Goal: Transaction & Acquisition: Purchase product/service

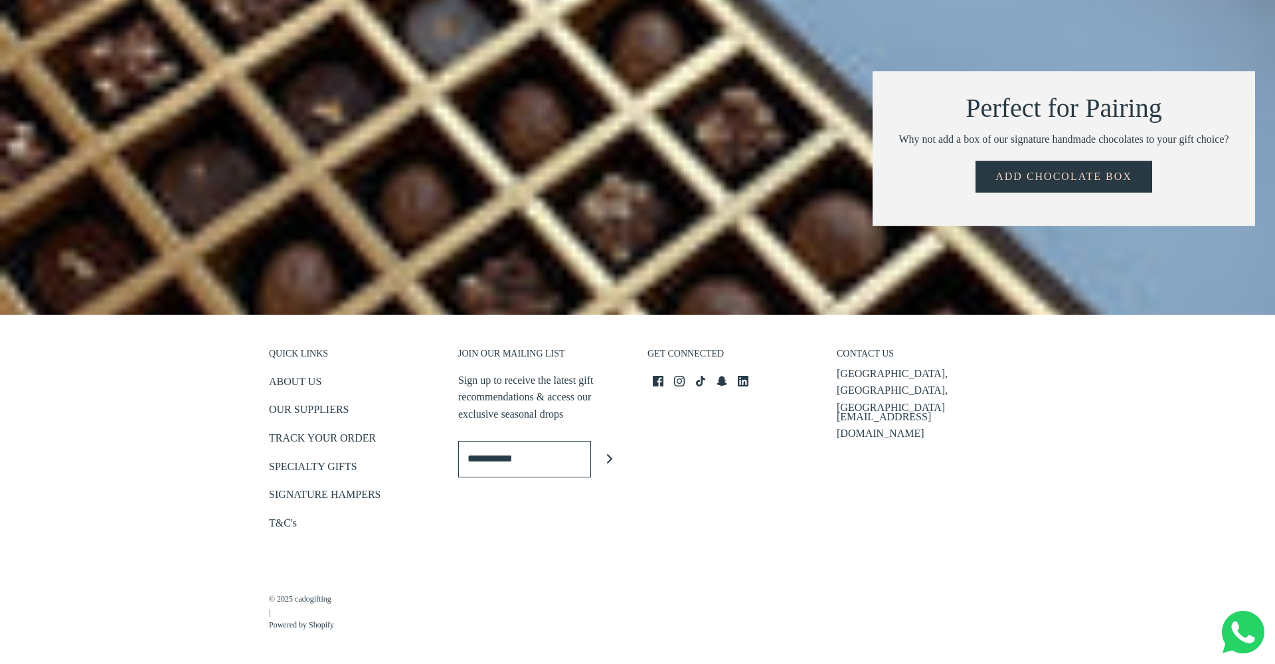
scroll to position [1991, 0]
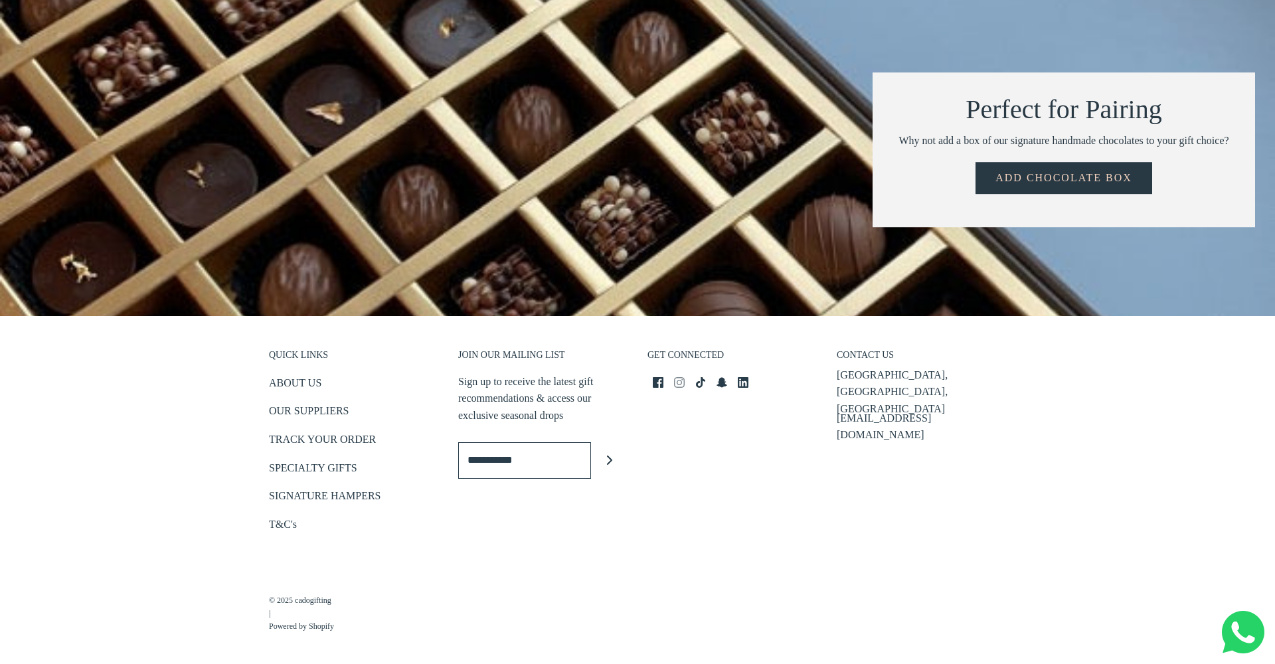
click at [683, 379] on icon "Instagram icon" at bounding box center [679, 382] width 11 height 11
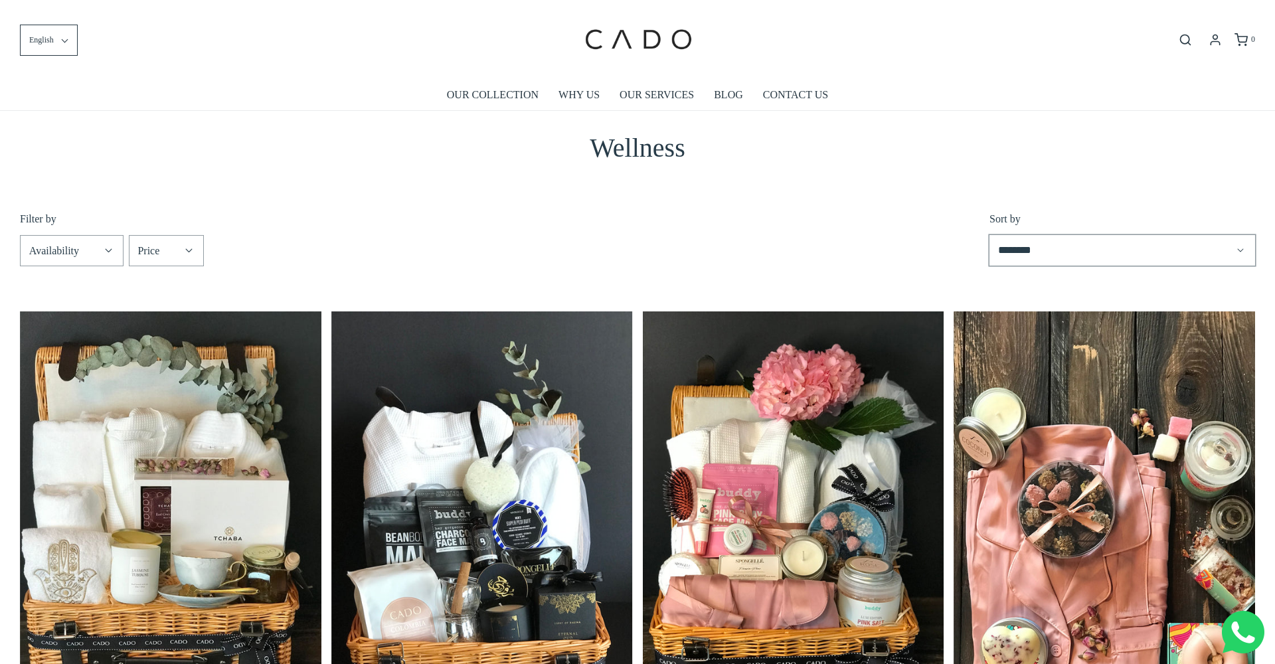
scroll to position [0, 0]
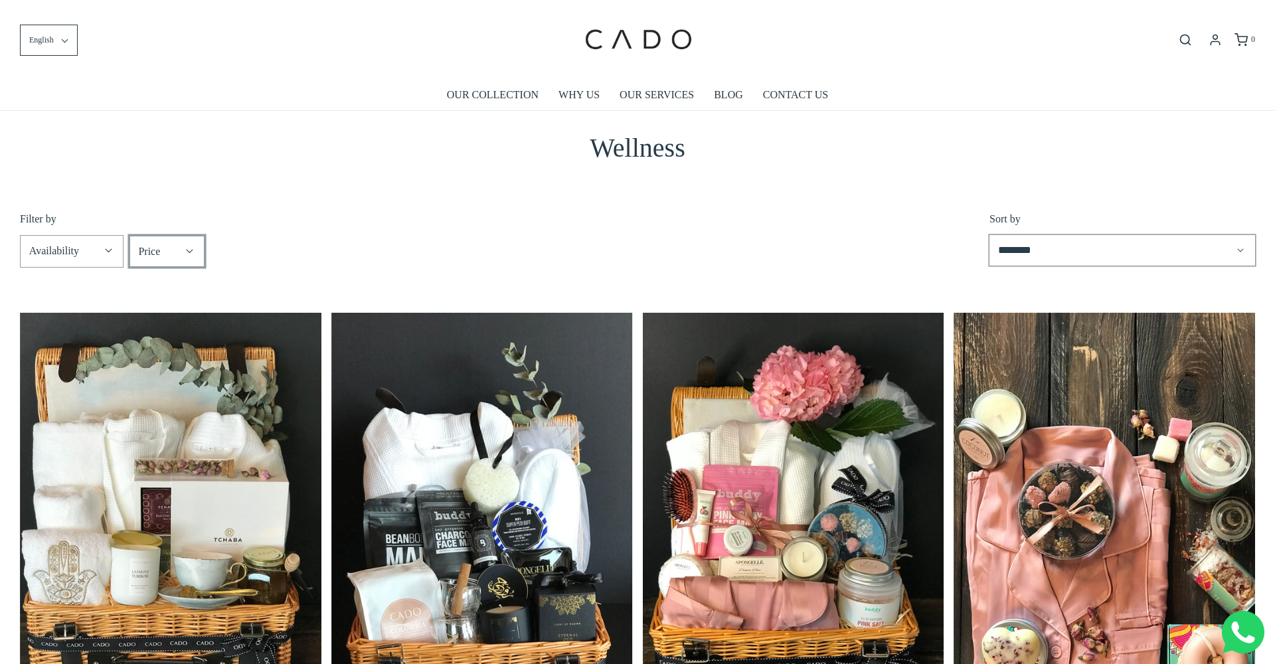
click at [175, 249] on div "Price" at bounding box center [157, 251] width 39 height 17
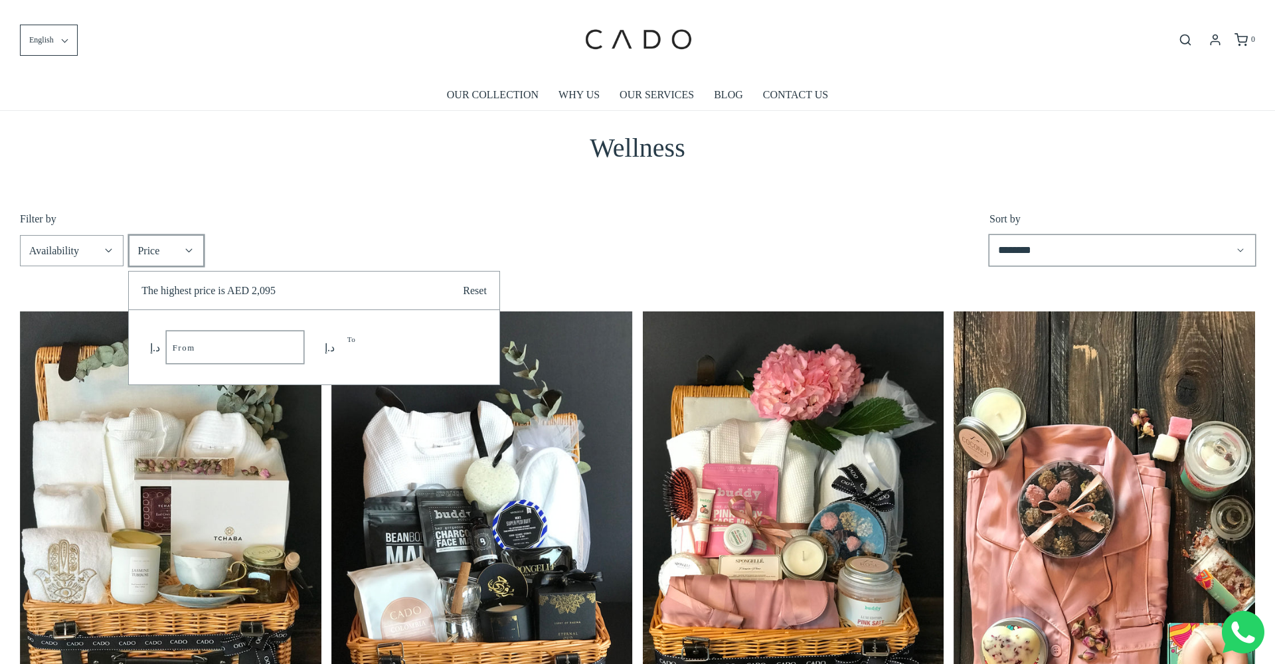
click at [458, 353] on input "*" at bounding box center [409, 347] width 137 height 31
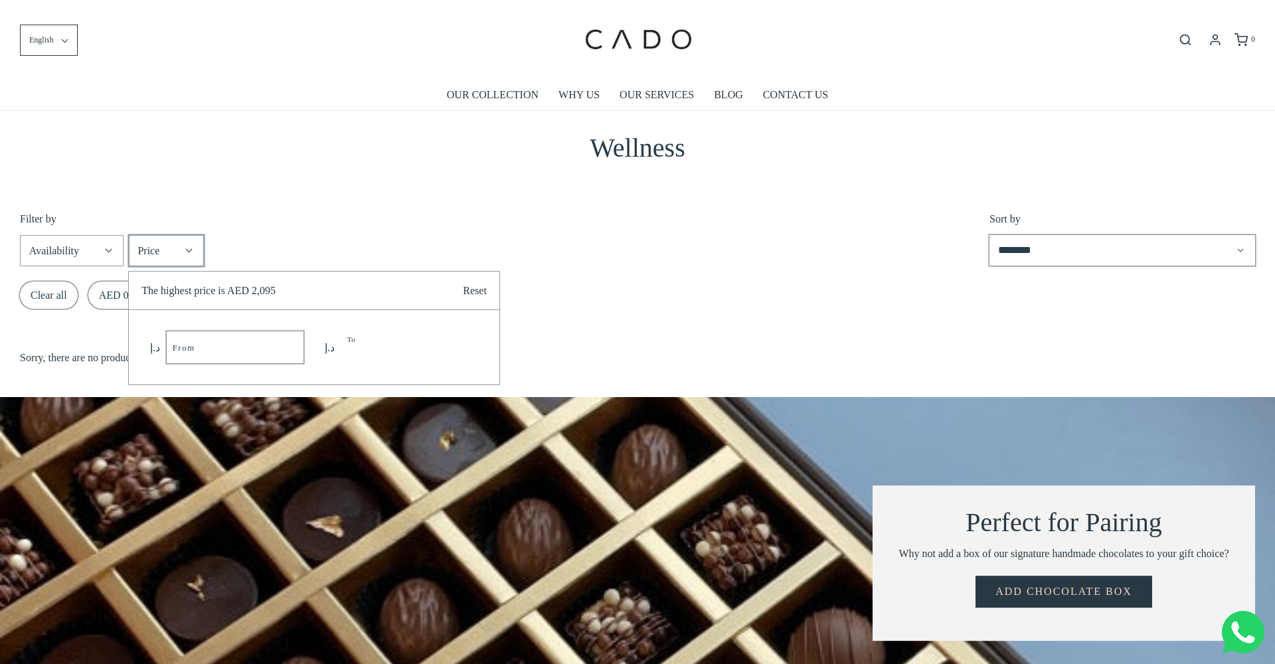
click at [458, 353] on input "*" at bounding box center [409, 347] width 137 height 31
click at [458, 345] on input "*" at bounding box center [409, 347] width 137 height 31
type input "**"
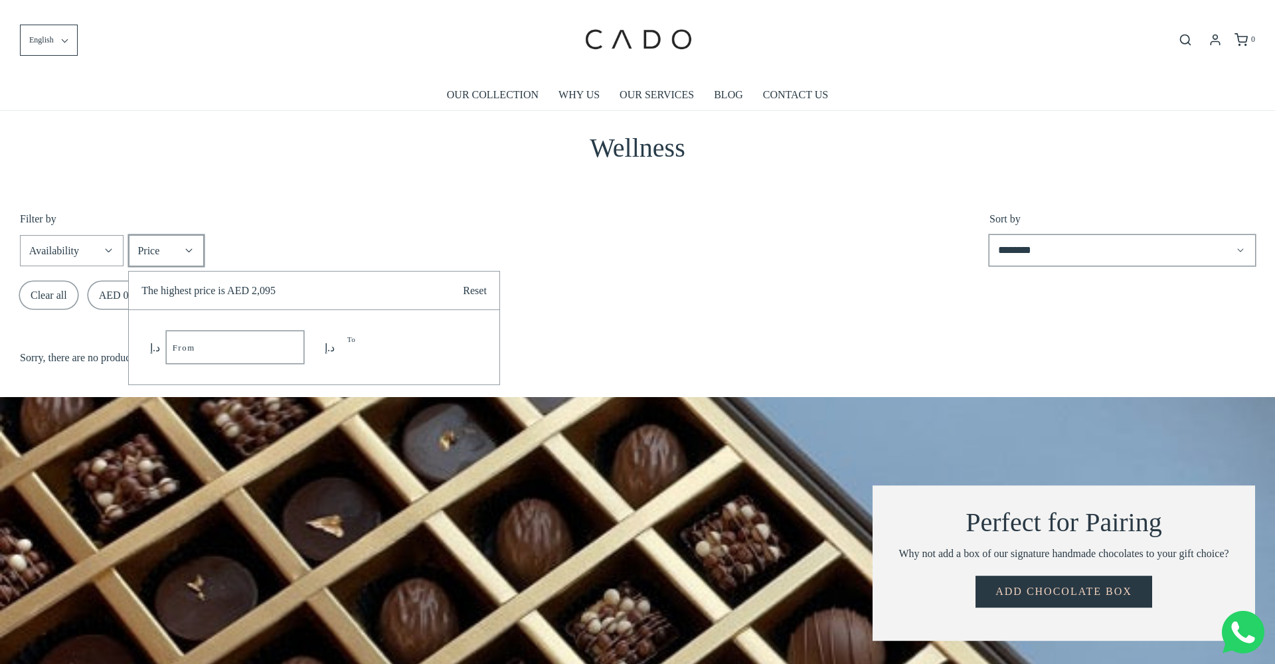
click at [458, 345] on input "**" at bounding box center [409, 347] width 137 height 31
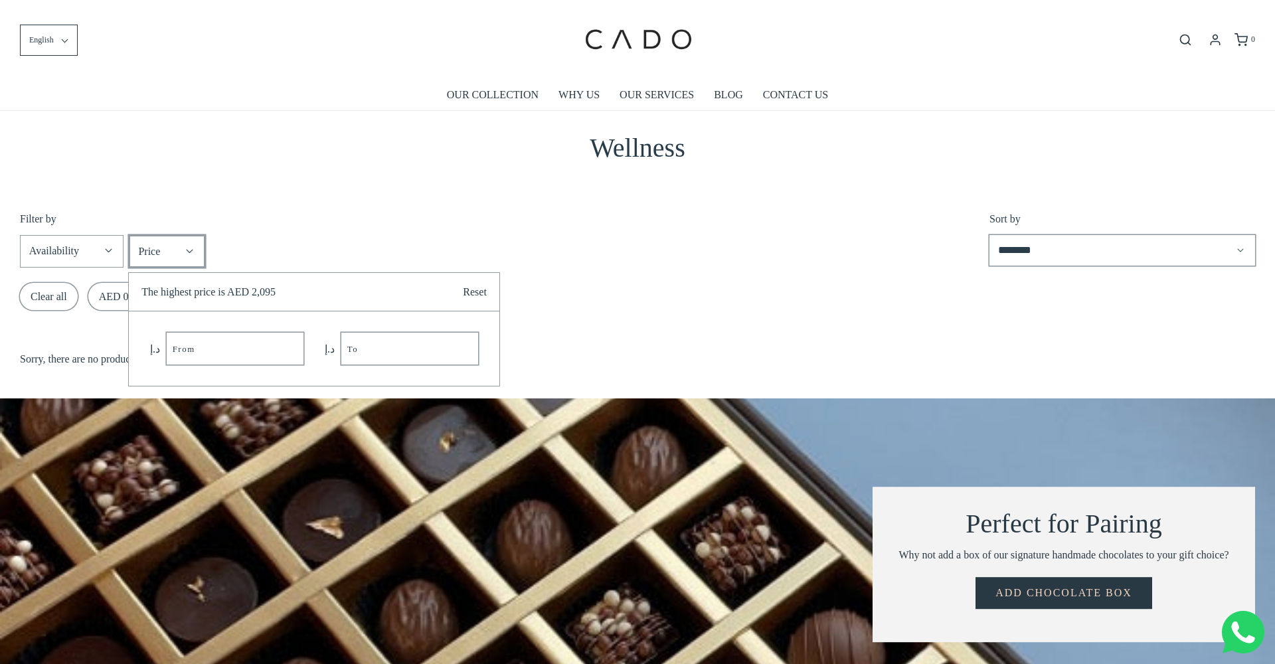
click at [205, 236] on summary "Price" at bounding box center [166, 251] width 75 height 31
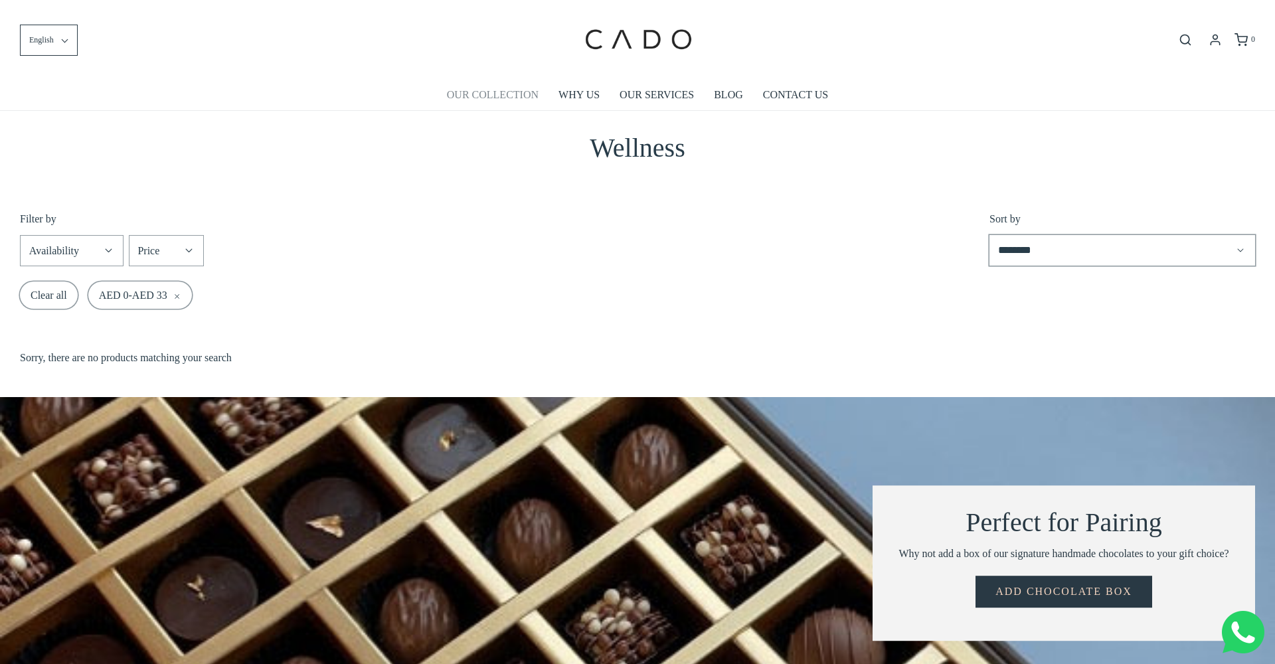
click at [507, 96] on link "OUR COLLECTION" at bounding box center [493, 95] width 92 height 31
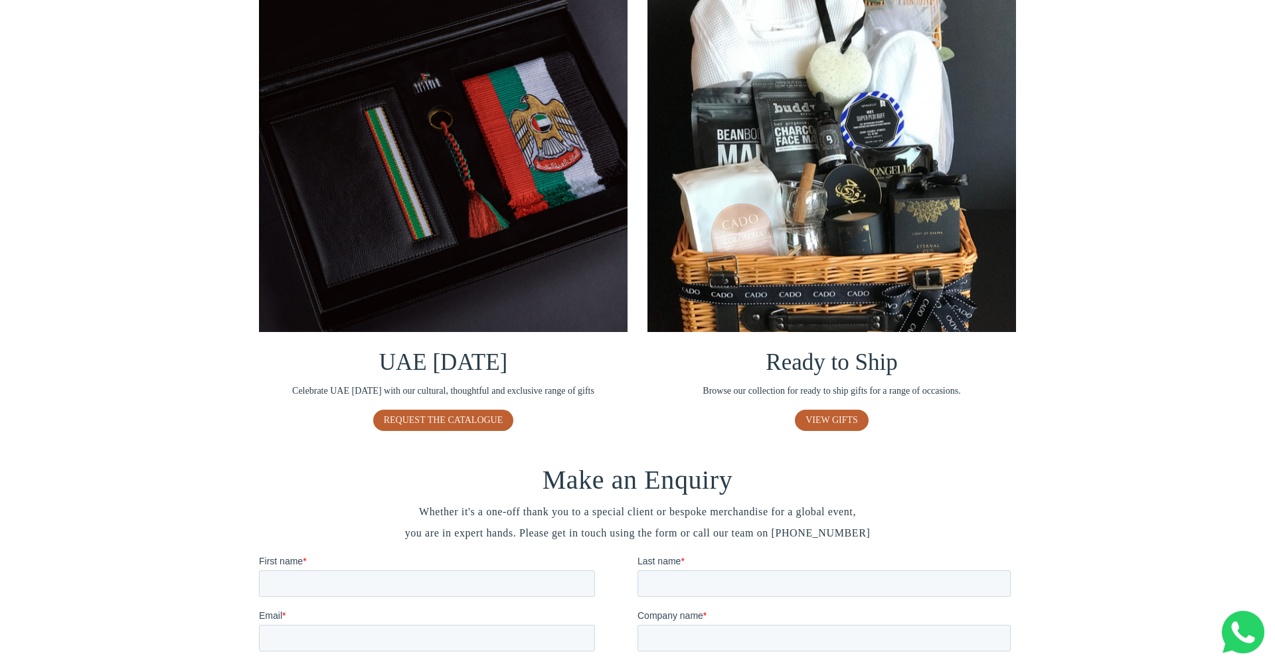
scroll to position [899, 0]
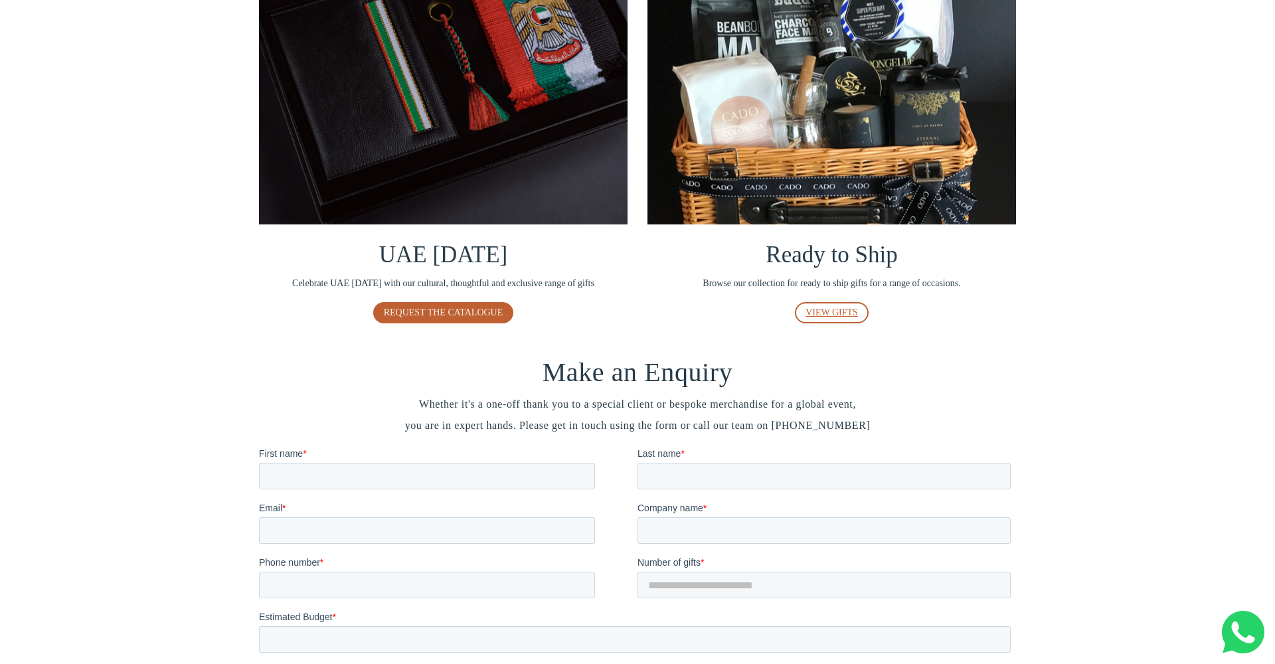
click at [859, 310] on link "VIEW GIFTS" at bounding box center [832, 312] width 74 height 21
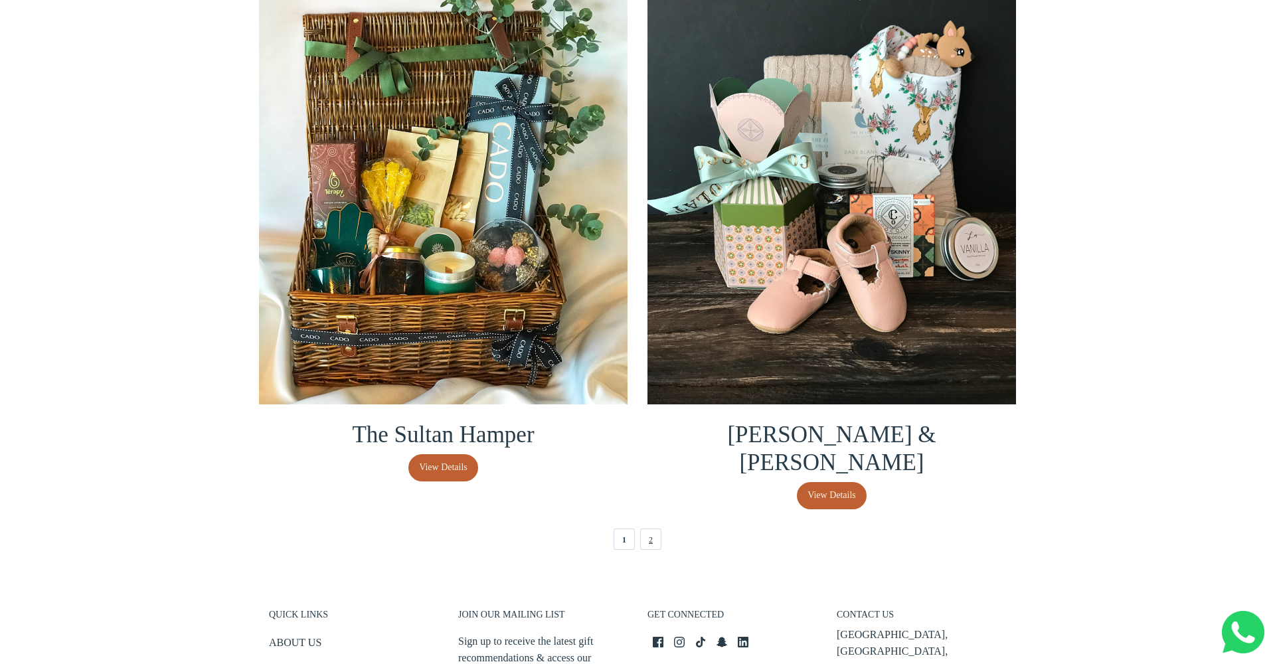
scroll to position [2711, 0]
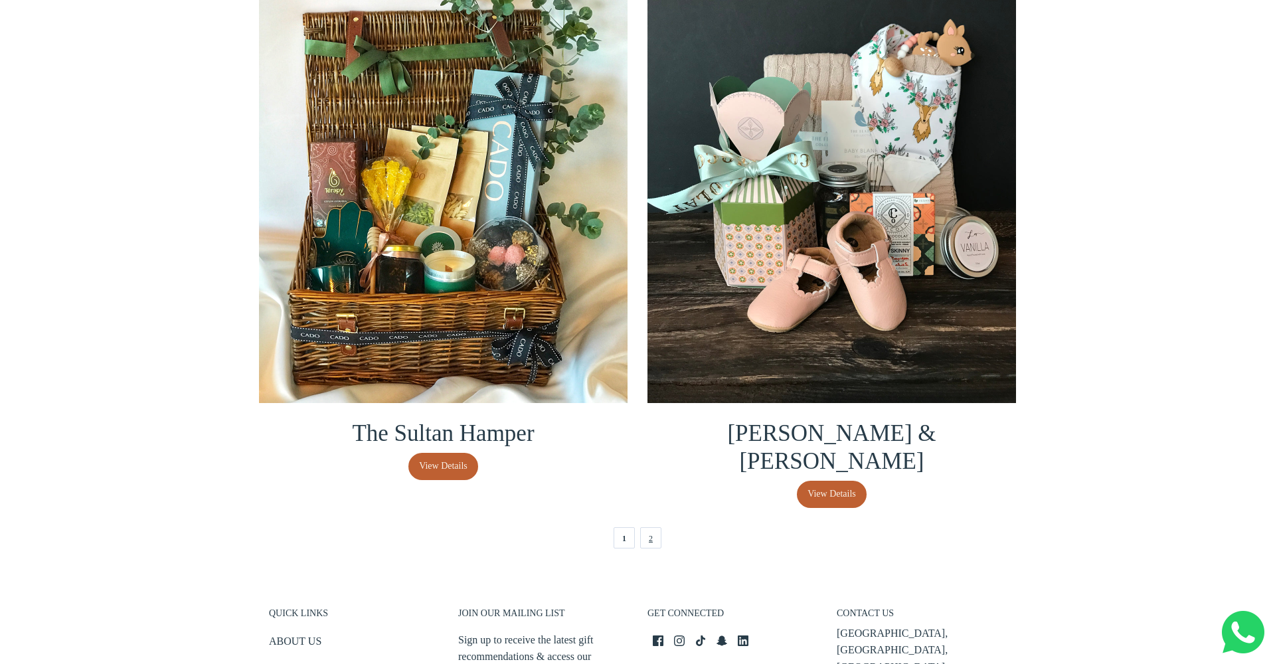
click at [648, 527] on link "2" at bounding box center [650, 537] width 21 height 21
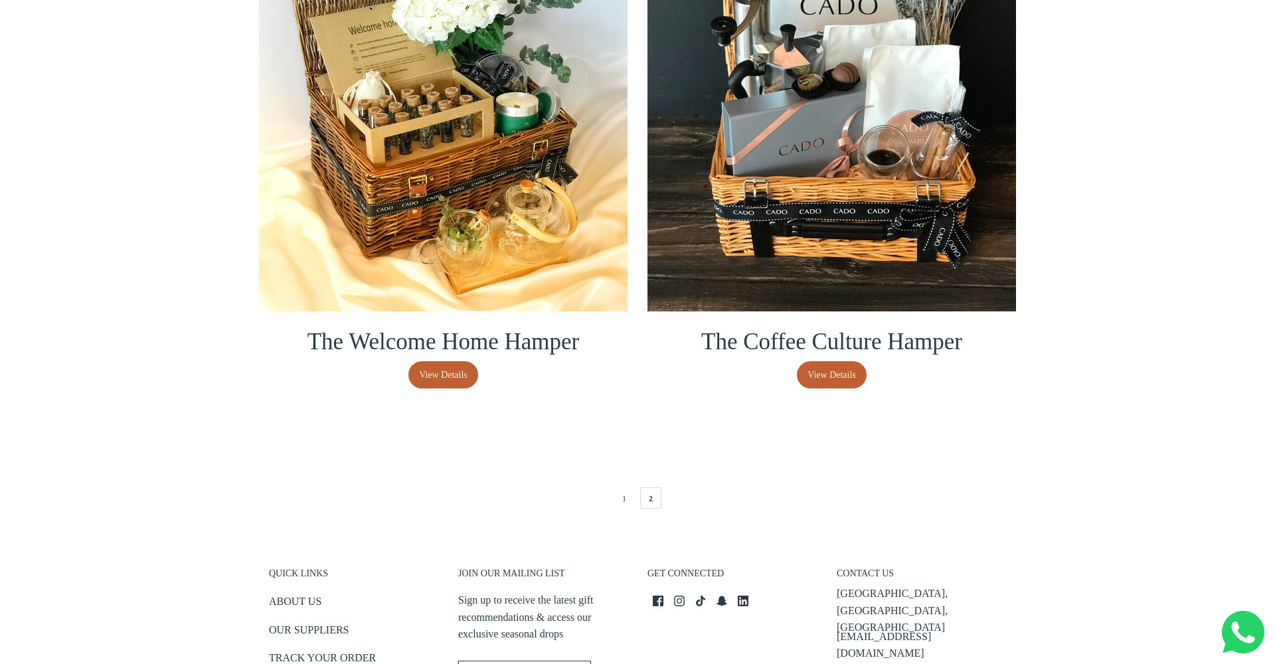
scroll to position [319, 0]
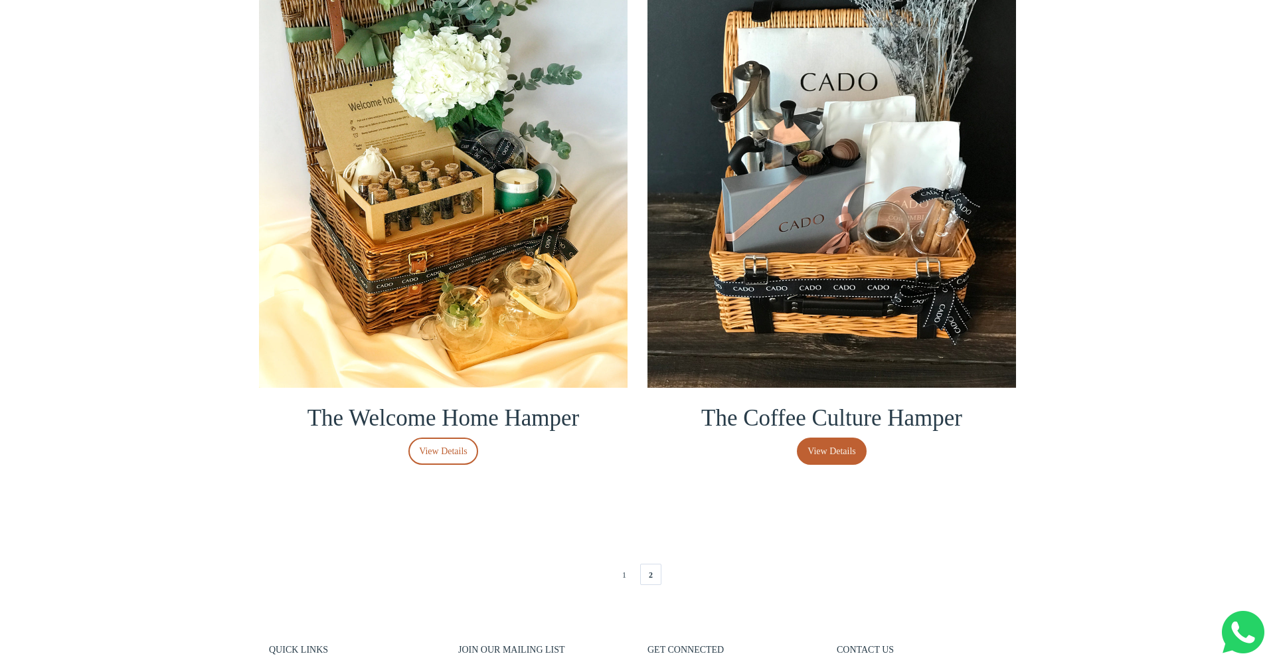
click at [436, 442] on link "View Details" at bounding box center [443, 451] width 70 height 27
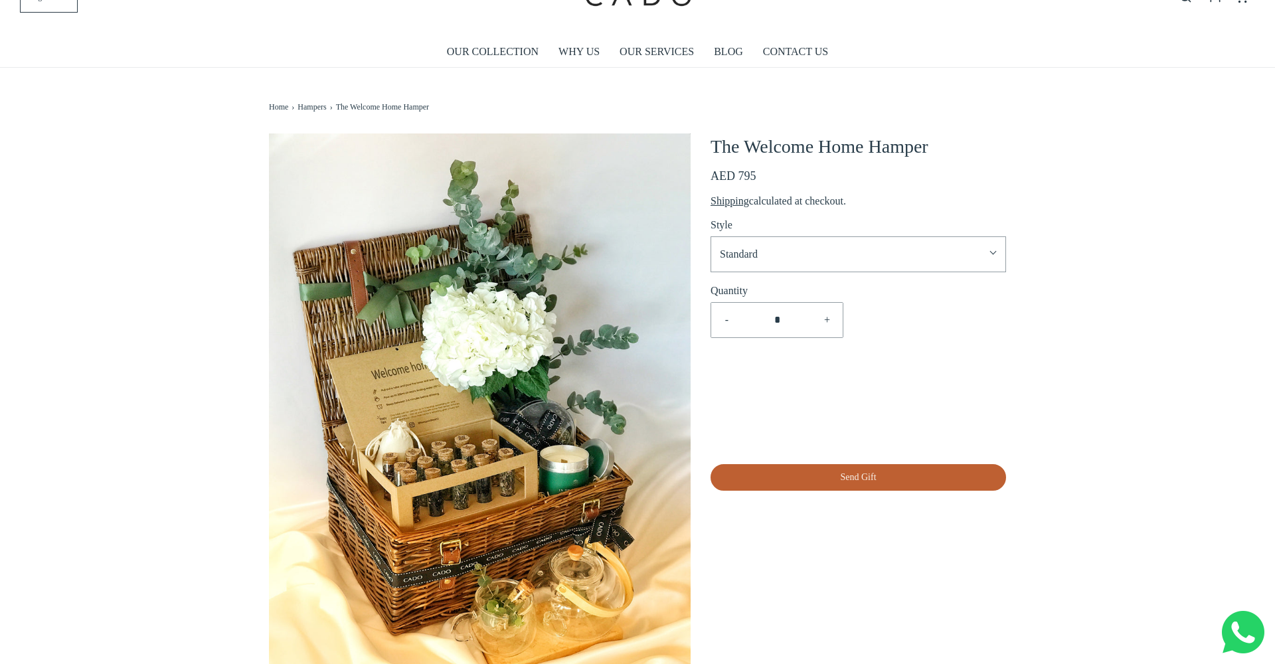
scroll to position [29, 0]
